Goal: Information Seeking & Learning: Learn about a topic

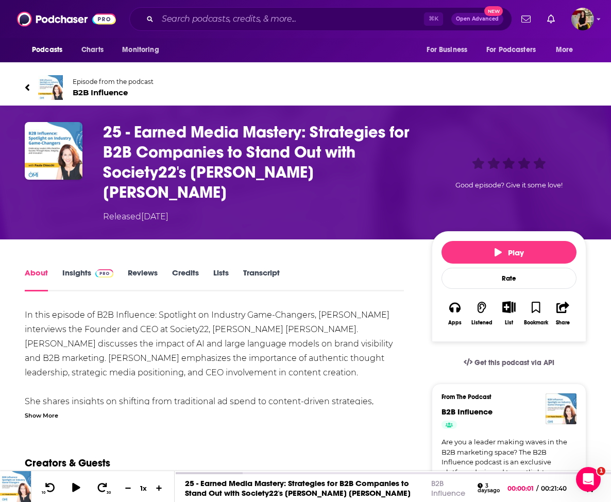
click at [364, 308] on div "In this episode of B2B Influence: Spotlight on Industry Game-Changers, [PERSON_…" at bounding box center [214, 423] width 379 height 231
copy div "[PERSON_NAME]"
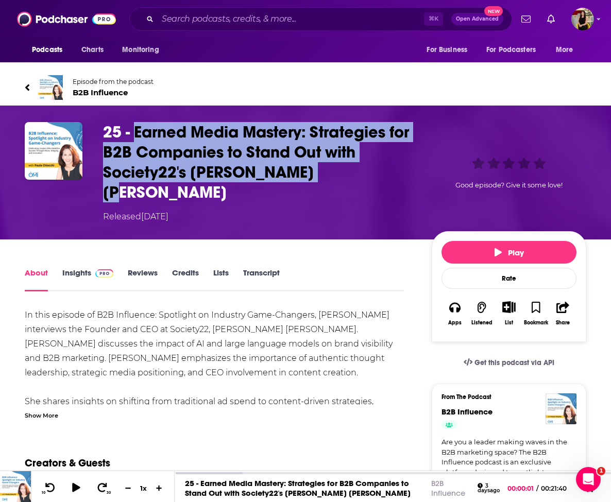
drag, startPoint x: 342, startPoint y: 175, endPoint x: 134, endPoint y: 130, distance: 212.3
click at [134, 130] on h1 "25 - Earned Media Mastery: Strategies for B2B Companies to Stand Out with Socie…" at bounding box center [259, 162] width 312 height 80
copy h1 "Earned Media Mastery: Strategies for B2B Companies to Stand Out with Society22'…"
click at [82, 268] on link "Insights" at bounding box center [87, 280] width 51 height 24
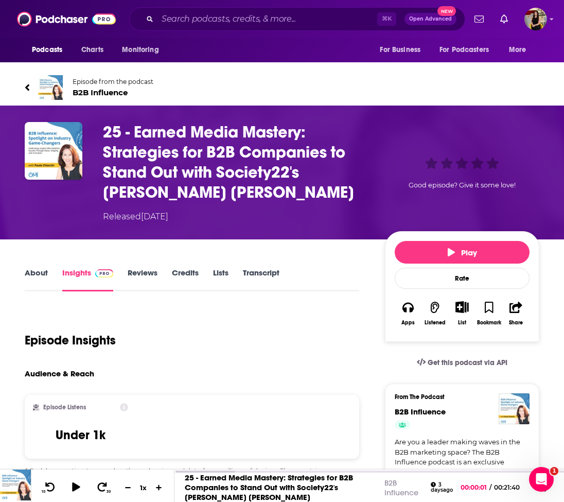
click at [107, 92] on span "B2B Influence" at bounding box center [113, 93] width 81 height 10
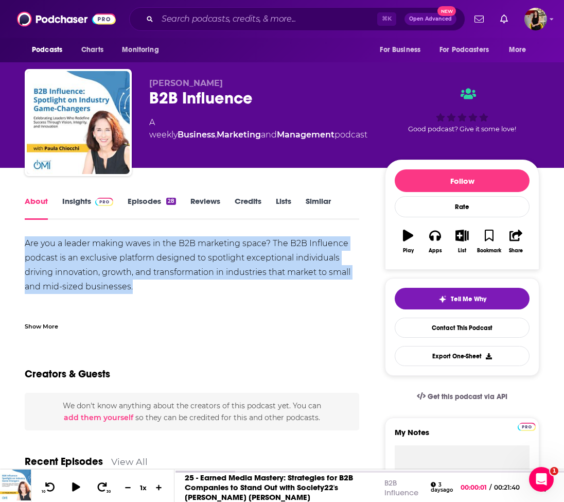
drag, startPoint x: 152, startPoint y: 289, endPoint x: 14, endPoint y: 250, distance: 143.5
copy div "Are you a leader making waves in the B2B marketing space? The B2B Influence pod…"
